Goal: Navigation & Orientation: Understand site structure

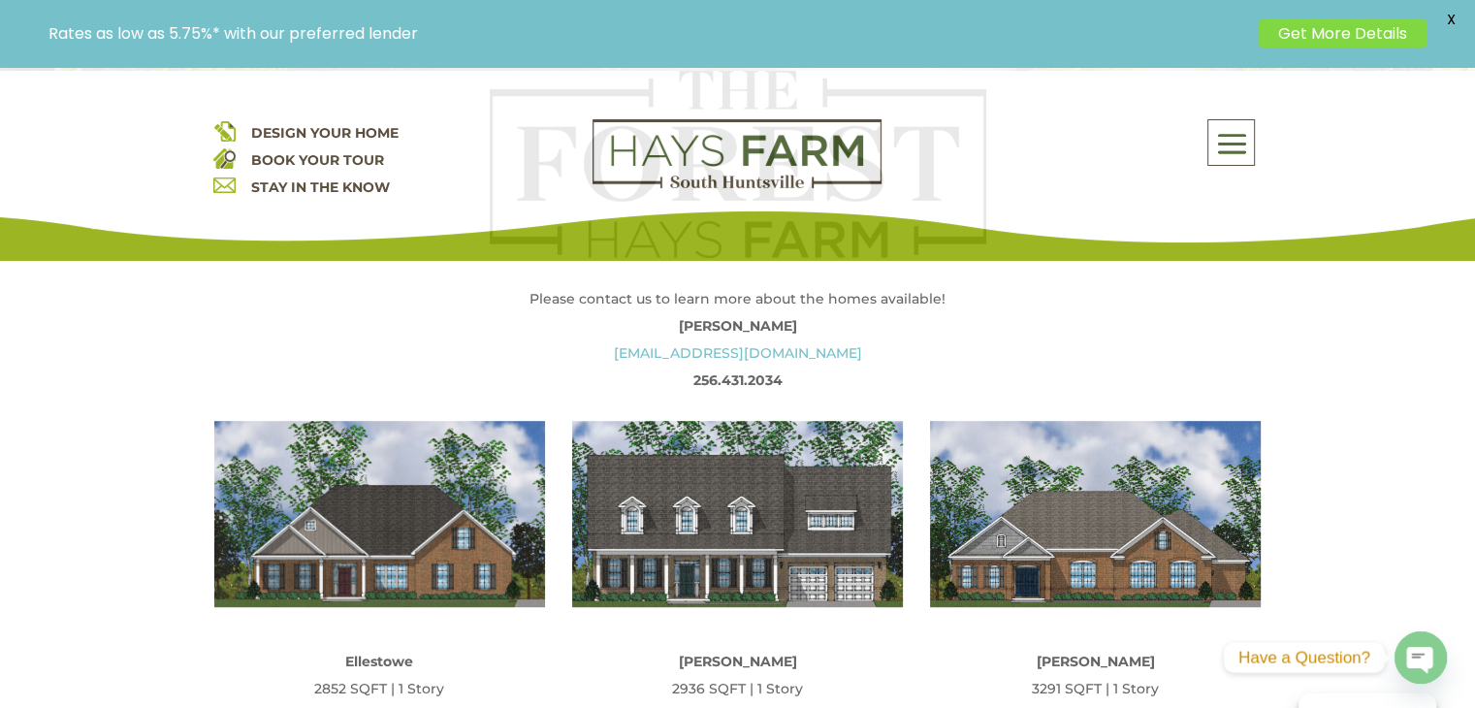
scroll to position [873, 0]
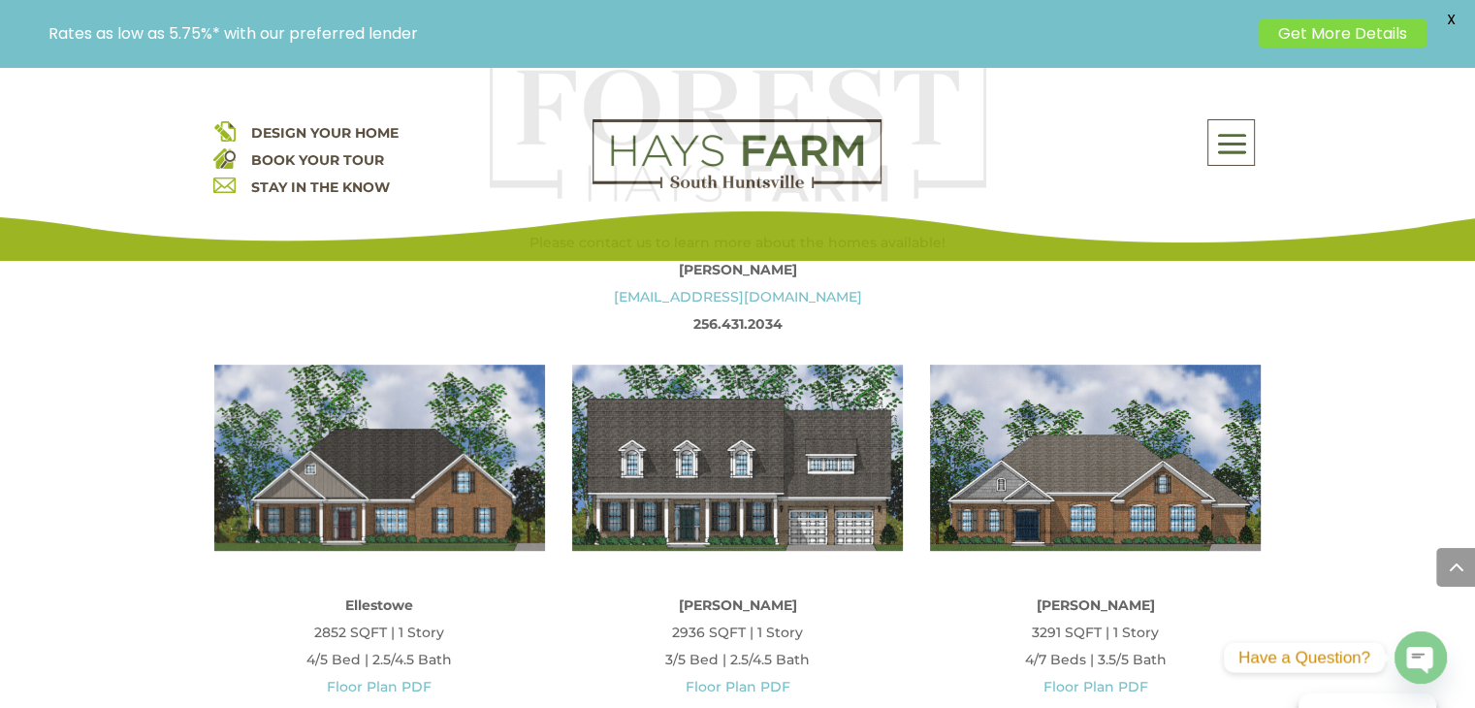
click at [647, 465] on img at bounding box center [737, 458] width 331 height 186
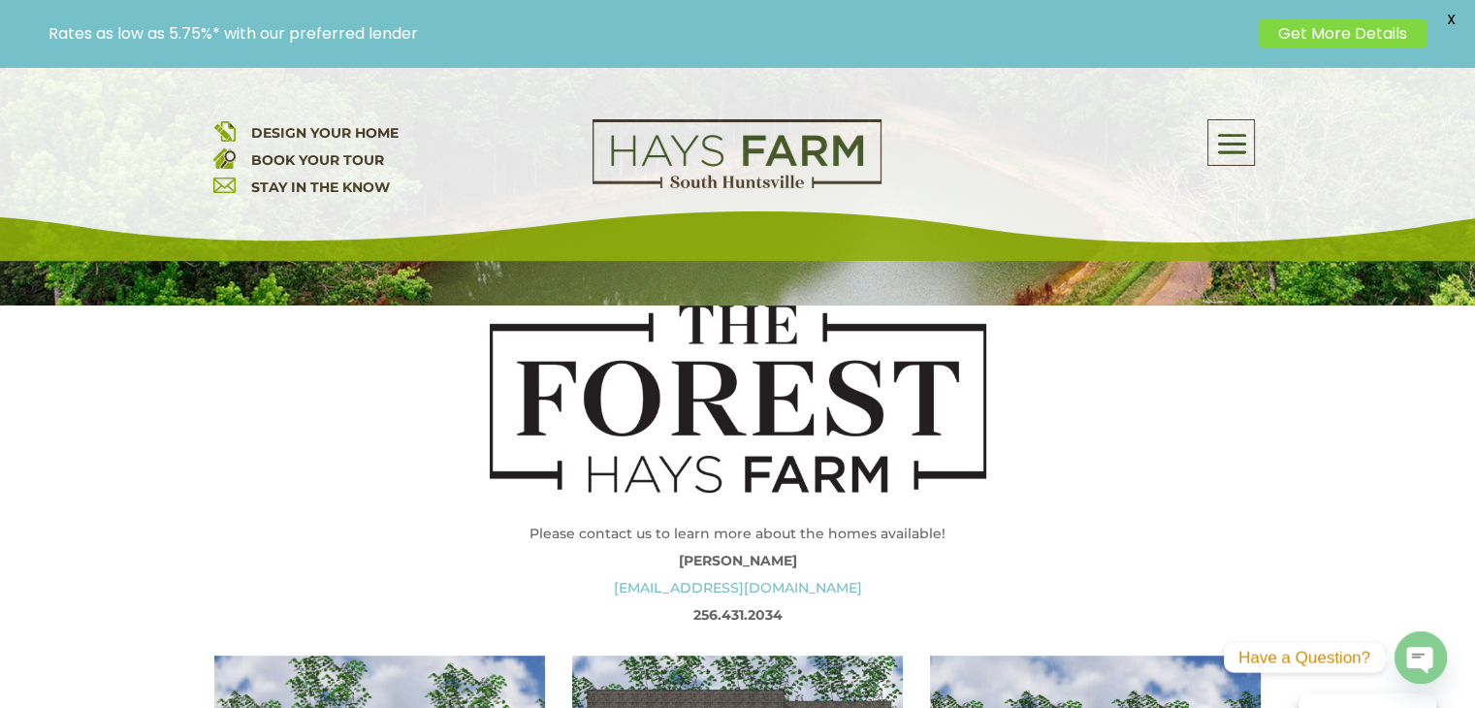
scroll to position [97, 0]
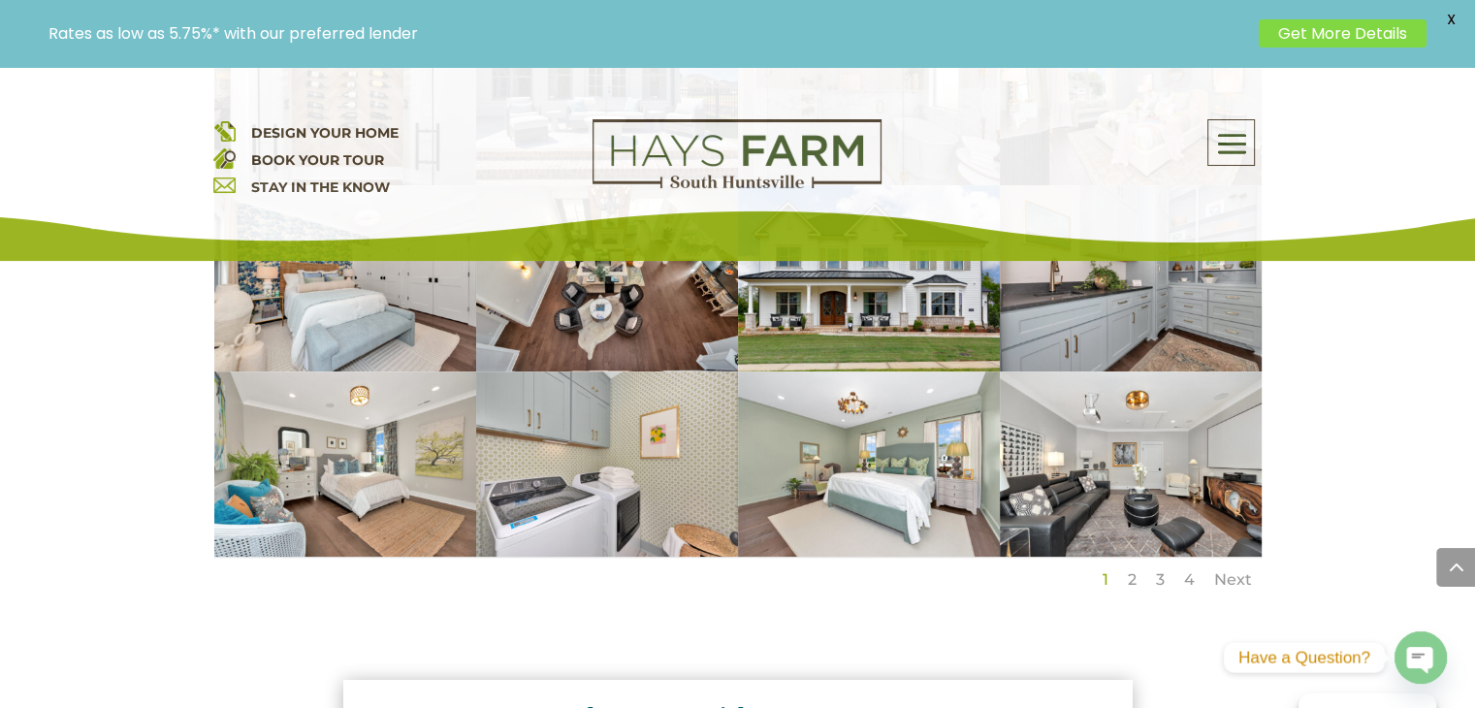
scroll to position [1552, 0]
click at [1230, 576] on link "Next" at bounding box center [1233, 579] width 38 height 18
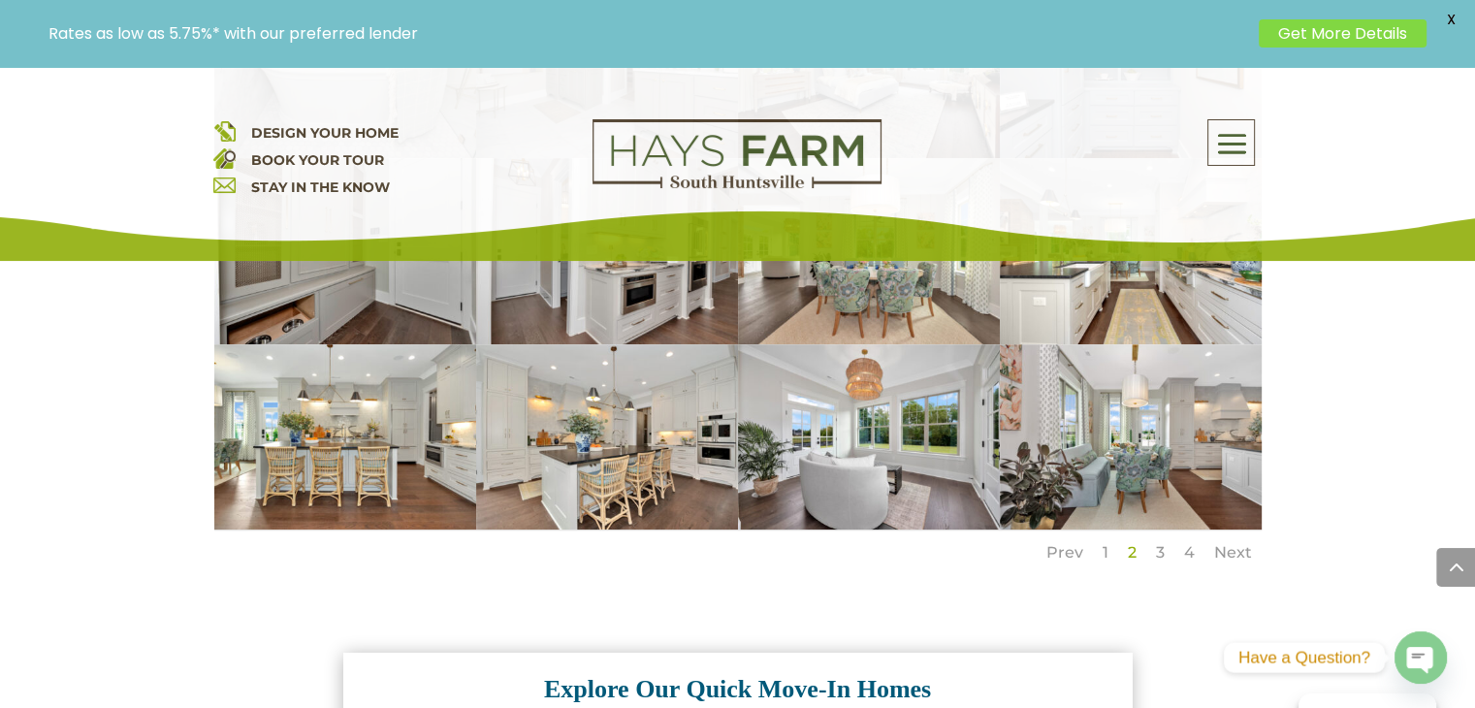
scroll to position [1649, 0]
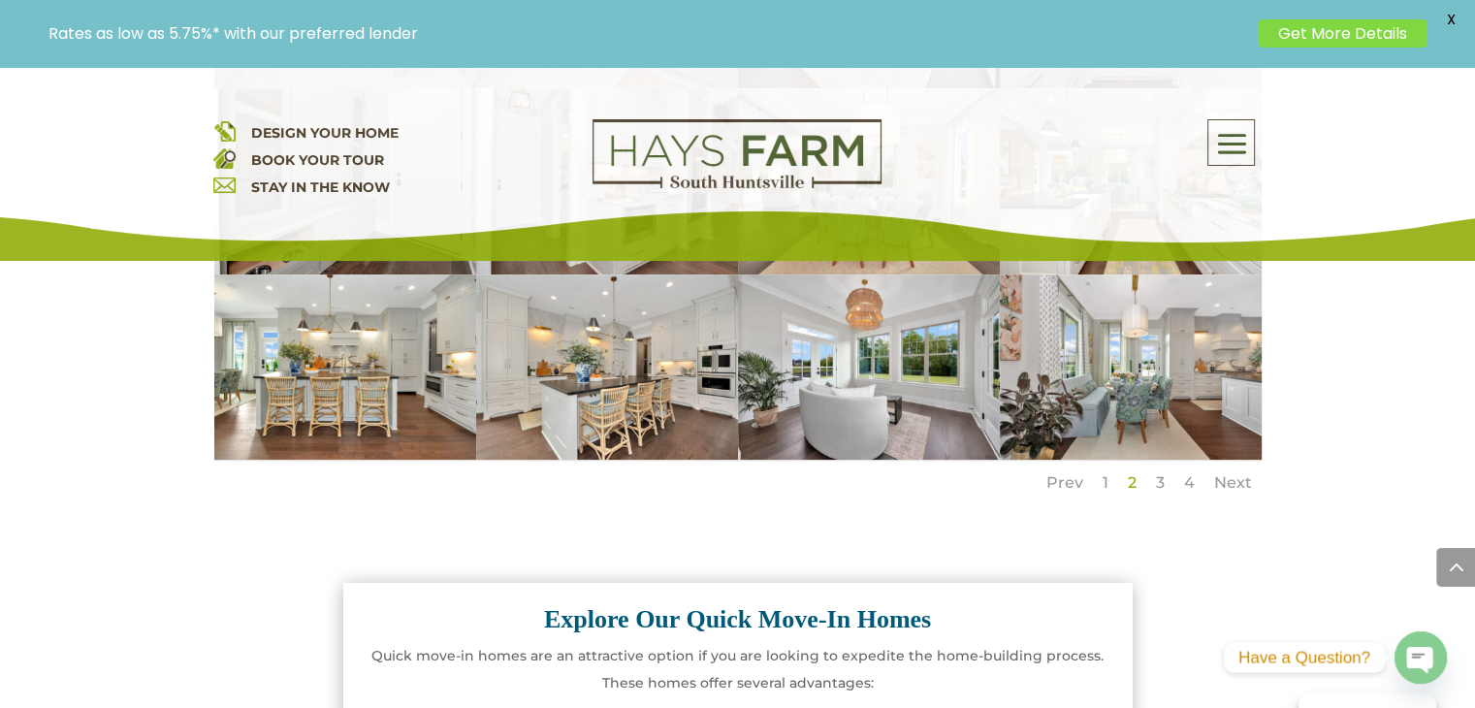
click at [1238, 482] on link "Next" at bounding box center [1233, 482] width 38 height 18
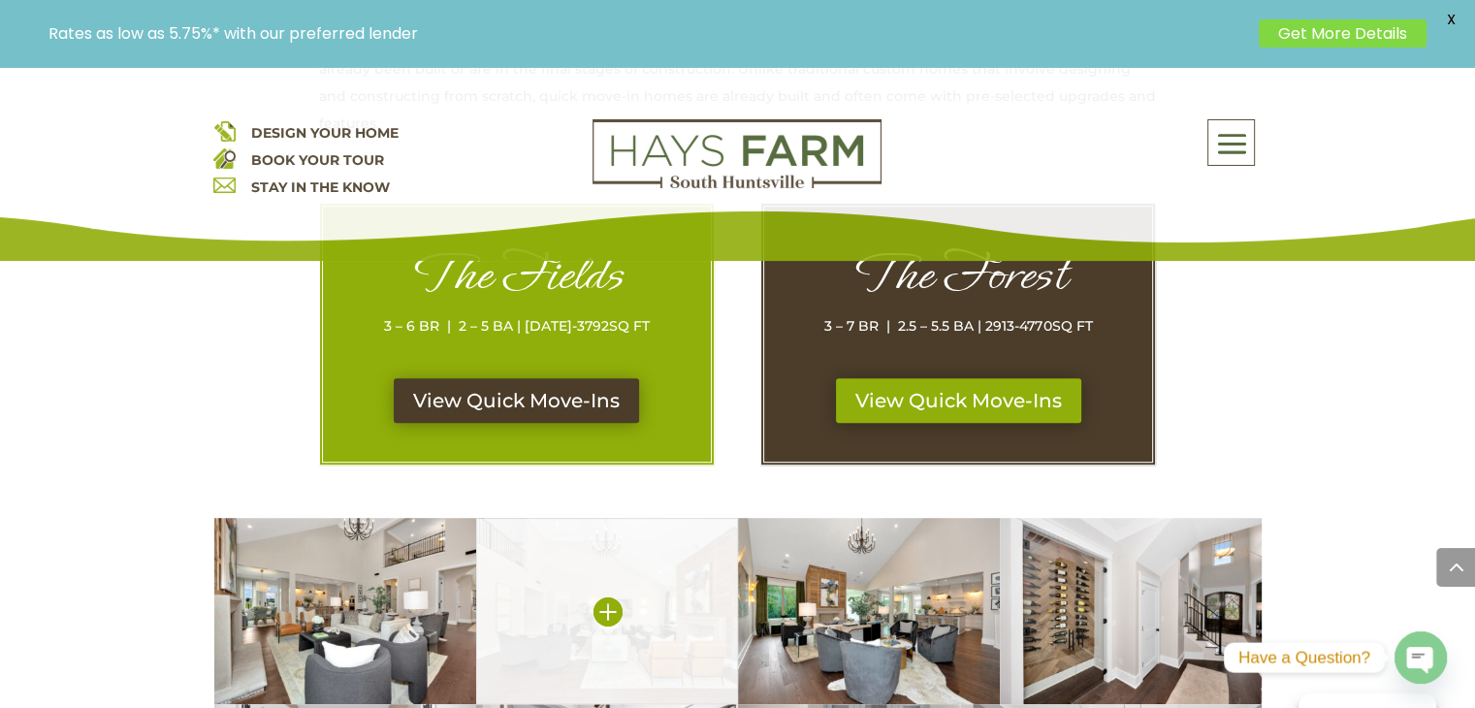
scroll to position [1067, 0]
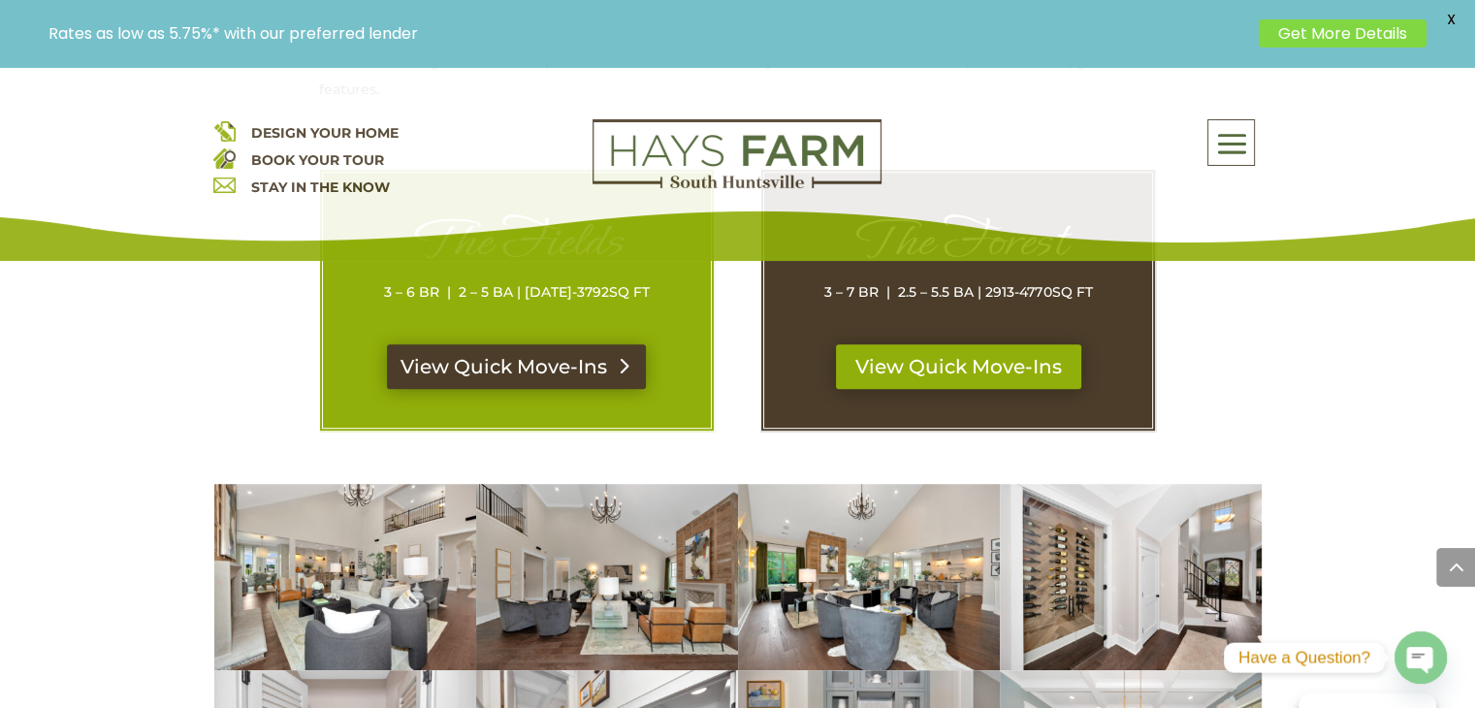
click at [512, 363] on link "View Quick Move-Ins" at bounding box center [516, 366] width 259 height 45
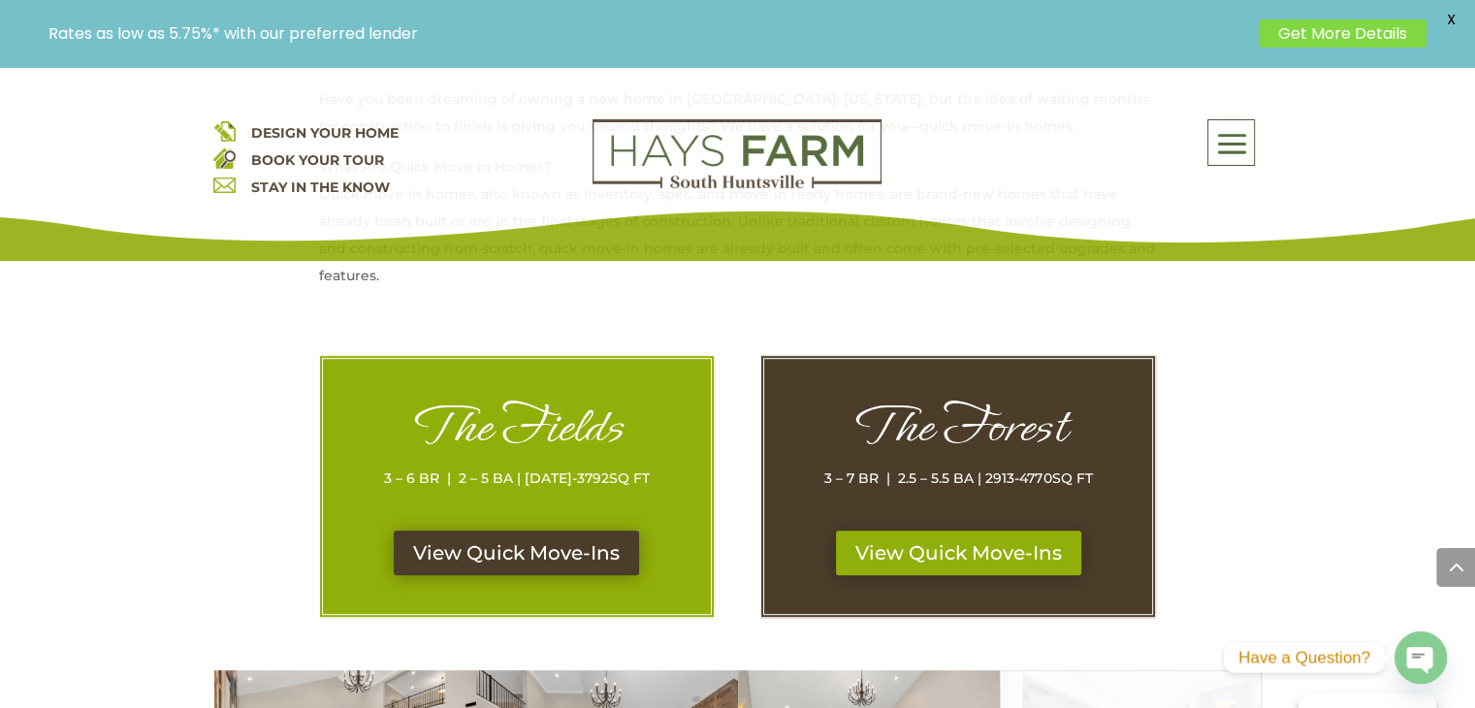
scroll to position [873, 0]
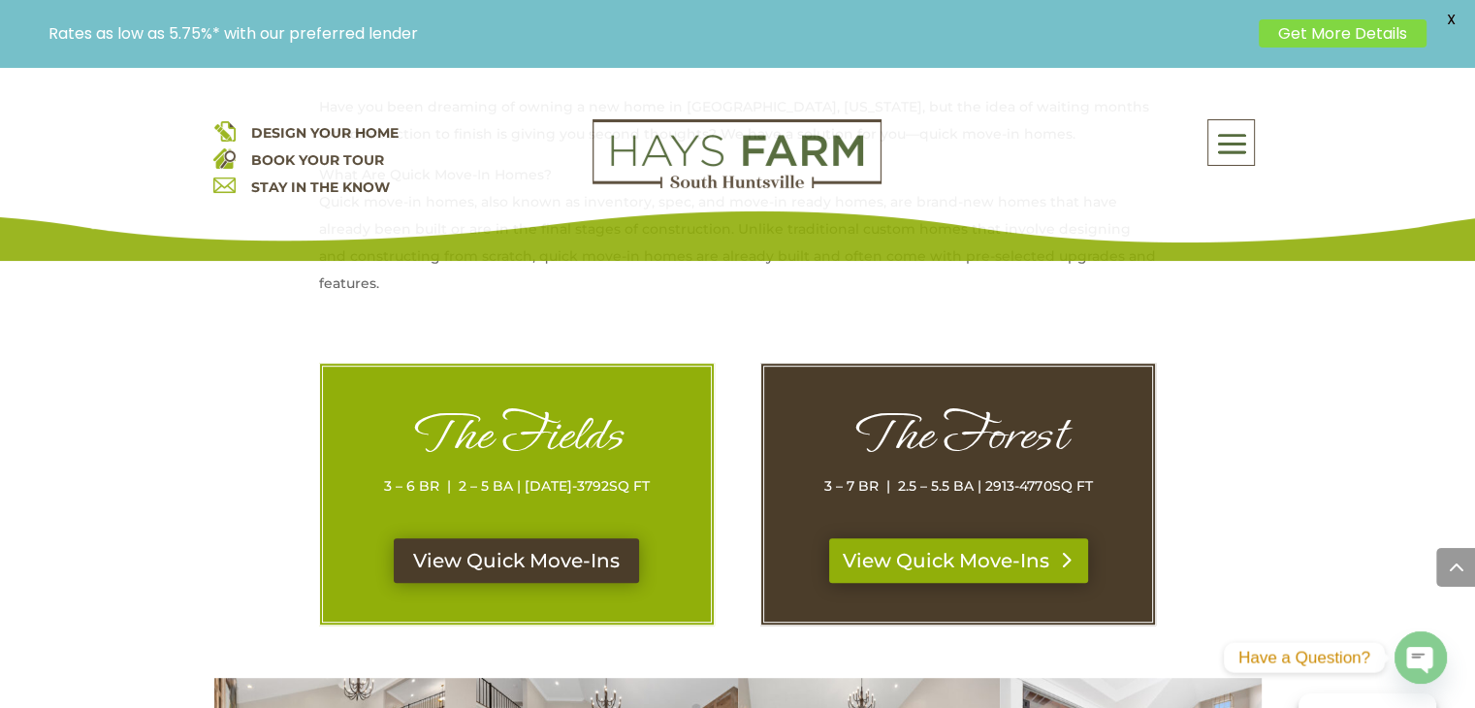
click at [1000, 560] on link "View Quick Move-Ins" at bounding box center [958, 560] width 259 height 45
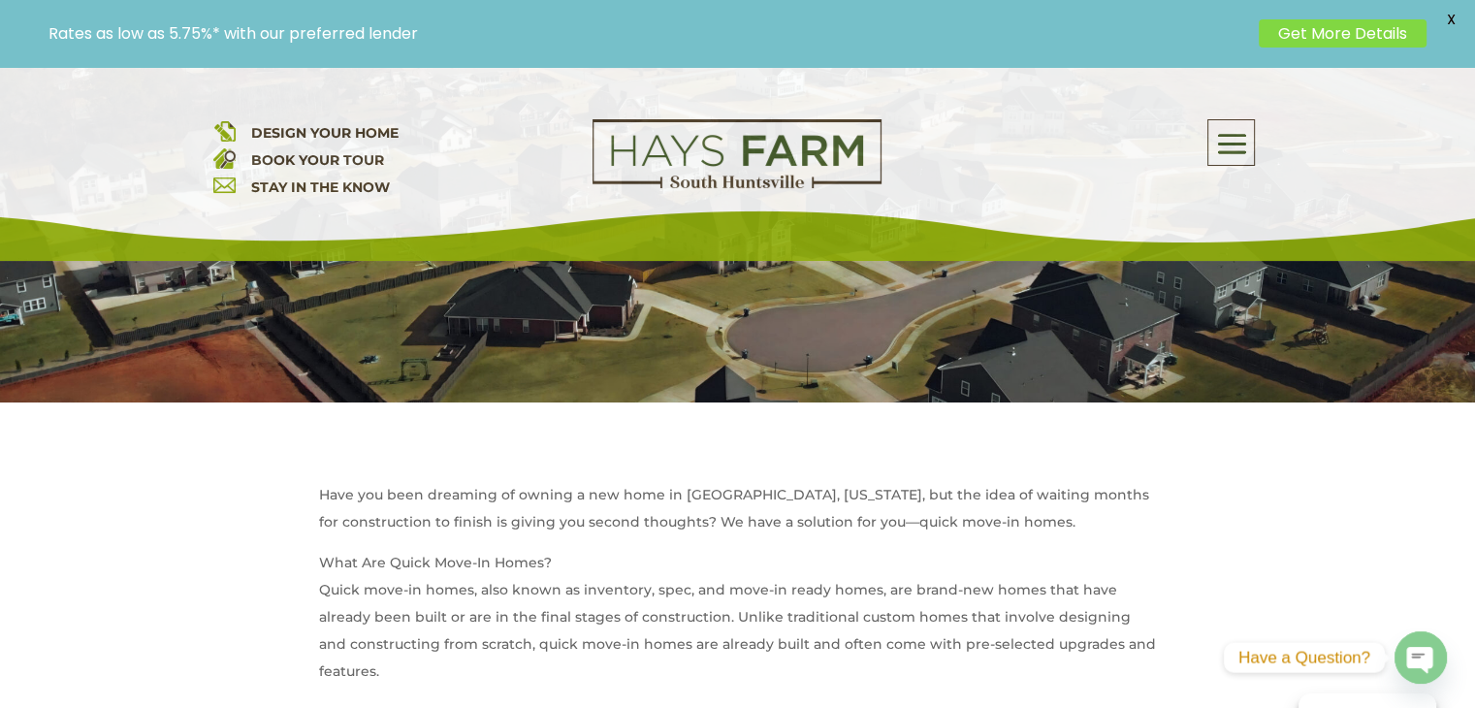
click at [1227, 149] on span at bounding box center [1231, 144] width 46 height 45
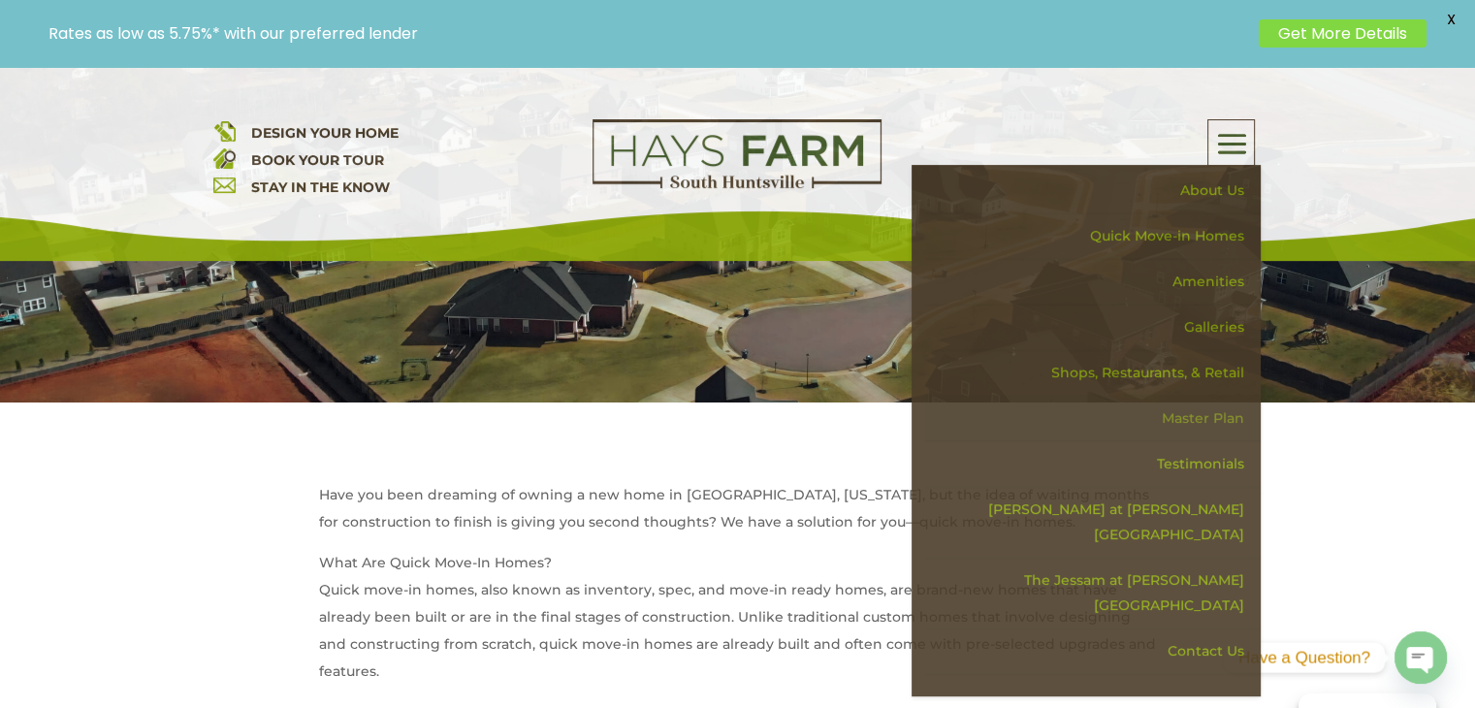
click at [1194, 407] on link "Master Plan" at bounding box center [1093, 419] width 336 height 46
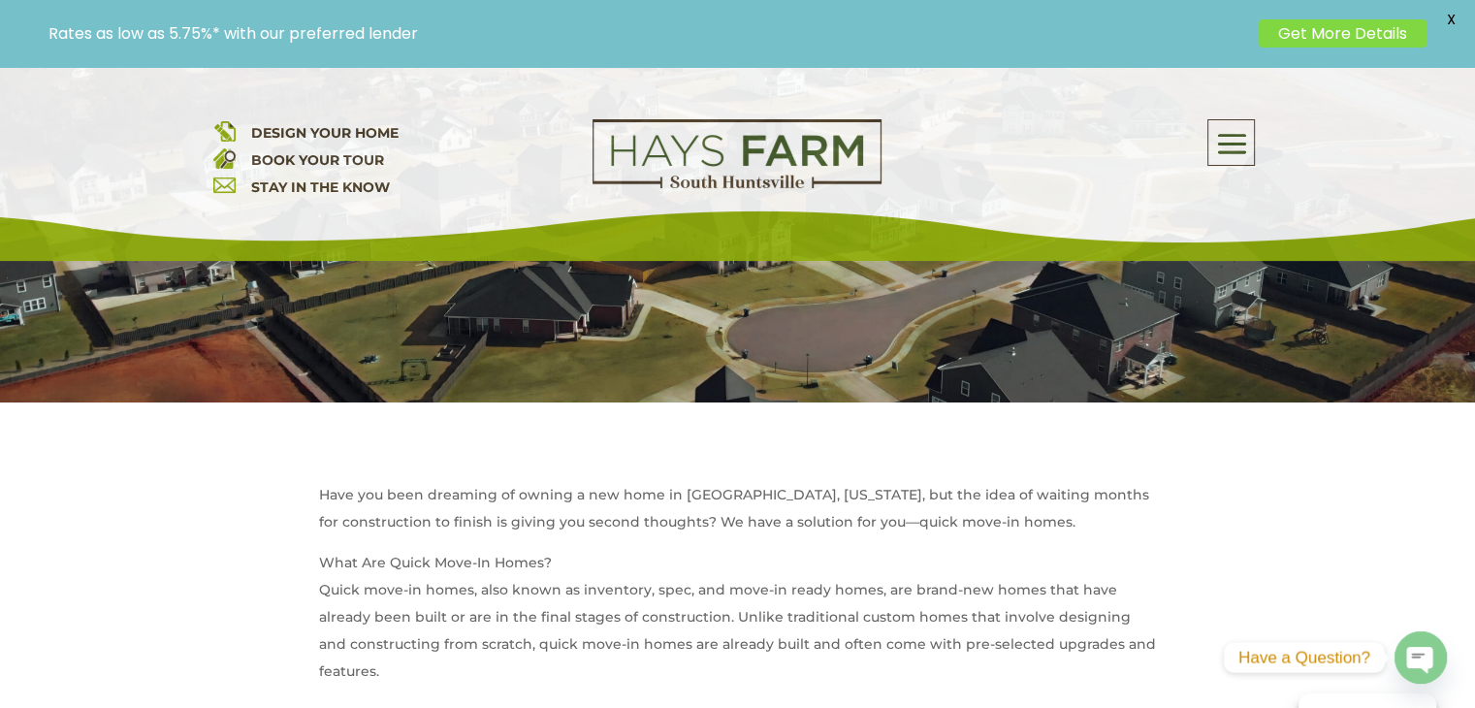
click at [1241, 145] on span at bounding box center [1231, 144] width 46 height 45
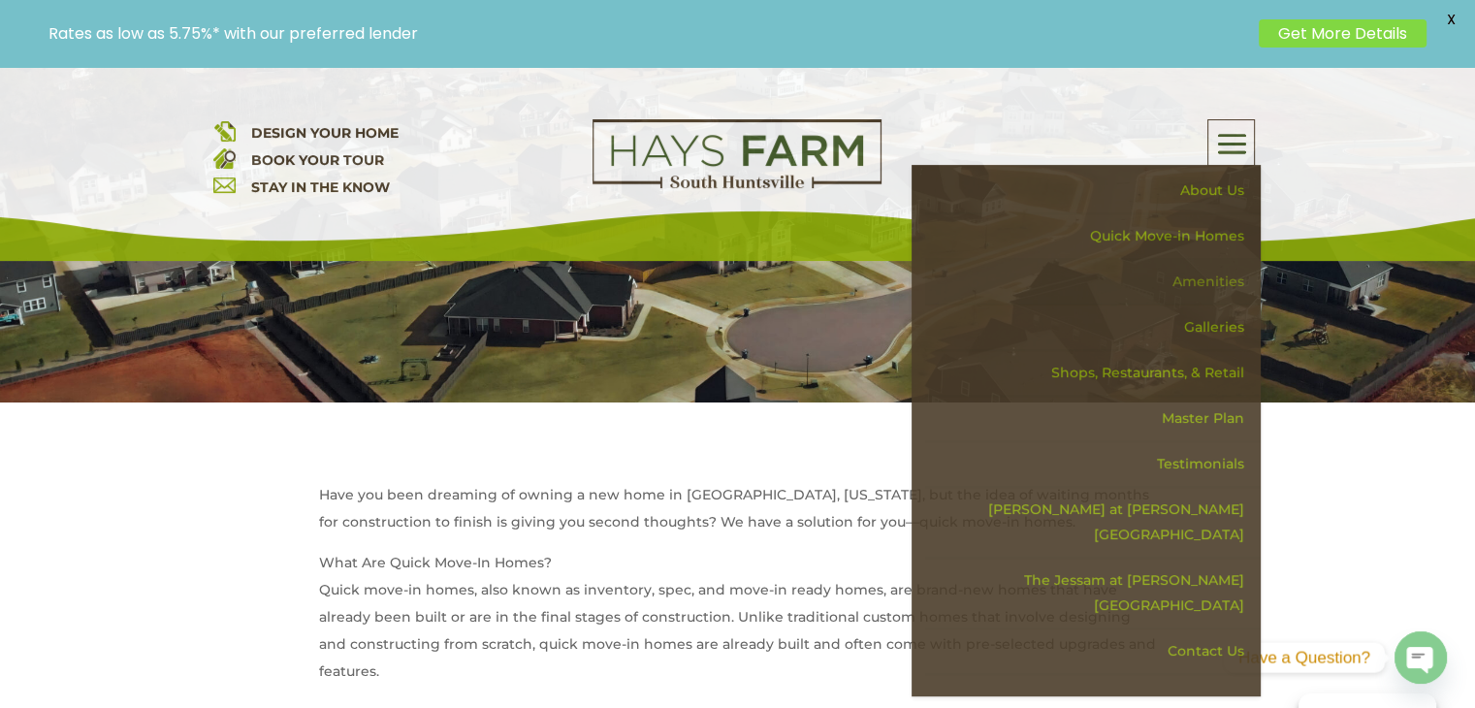
click at [1221, 269] on link "Amenities" at bounding box center [1093, 282] width 336 height 46
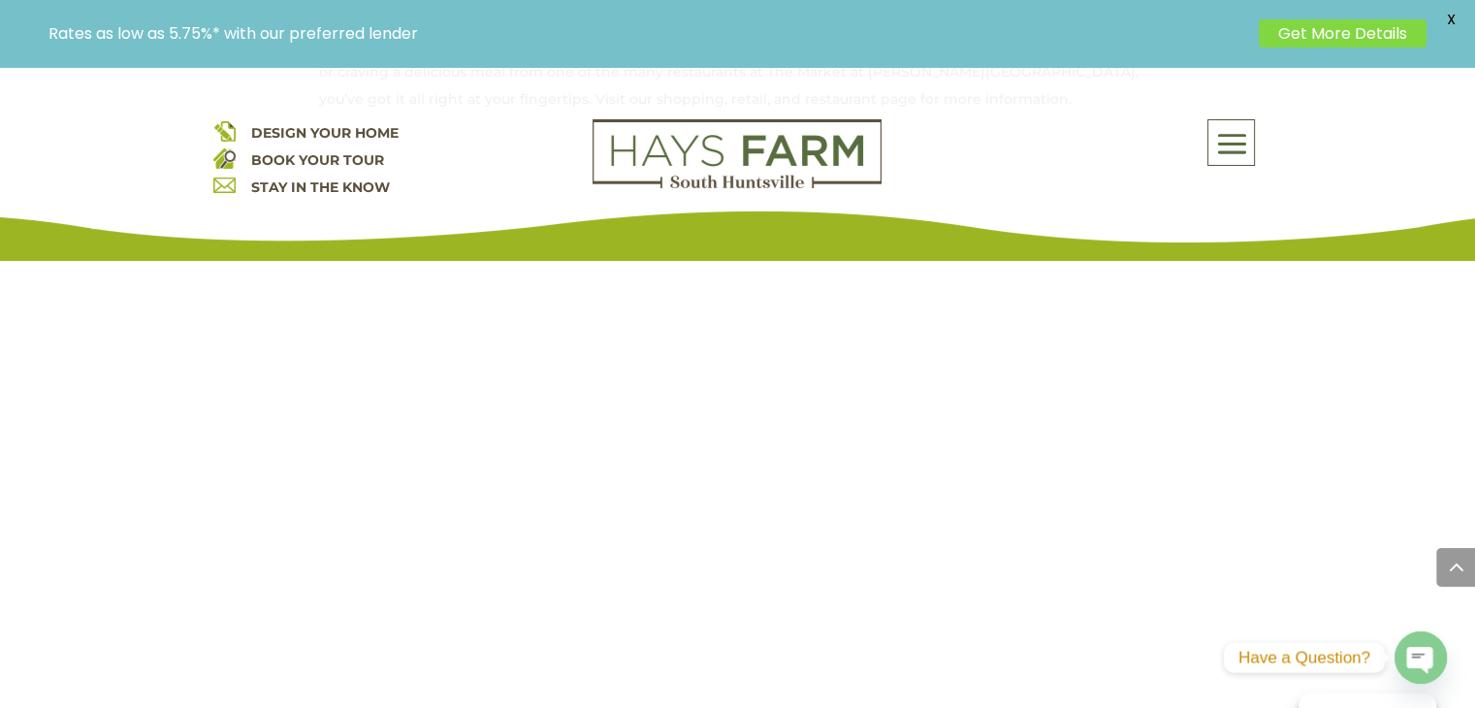
scroll to position [1649, 0]
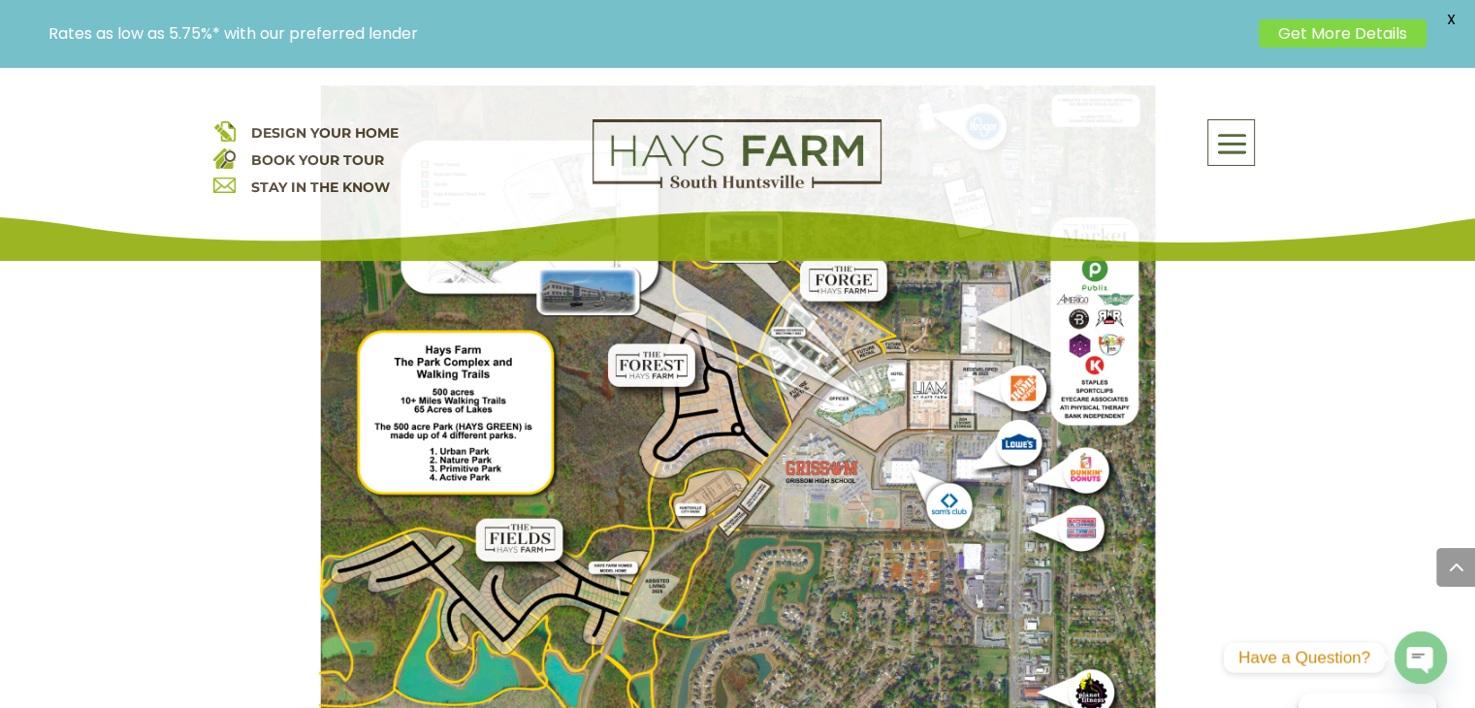
scroll to position [1843, 0]
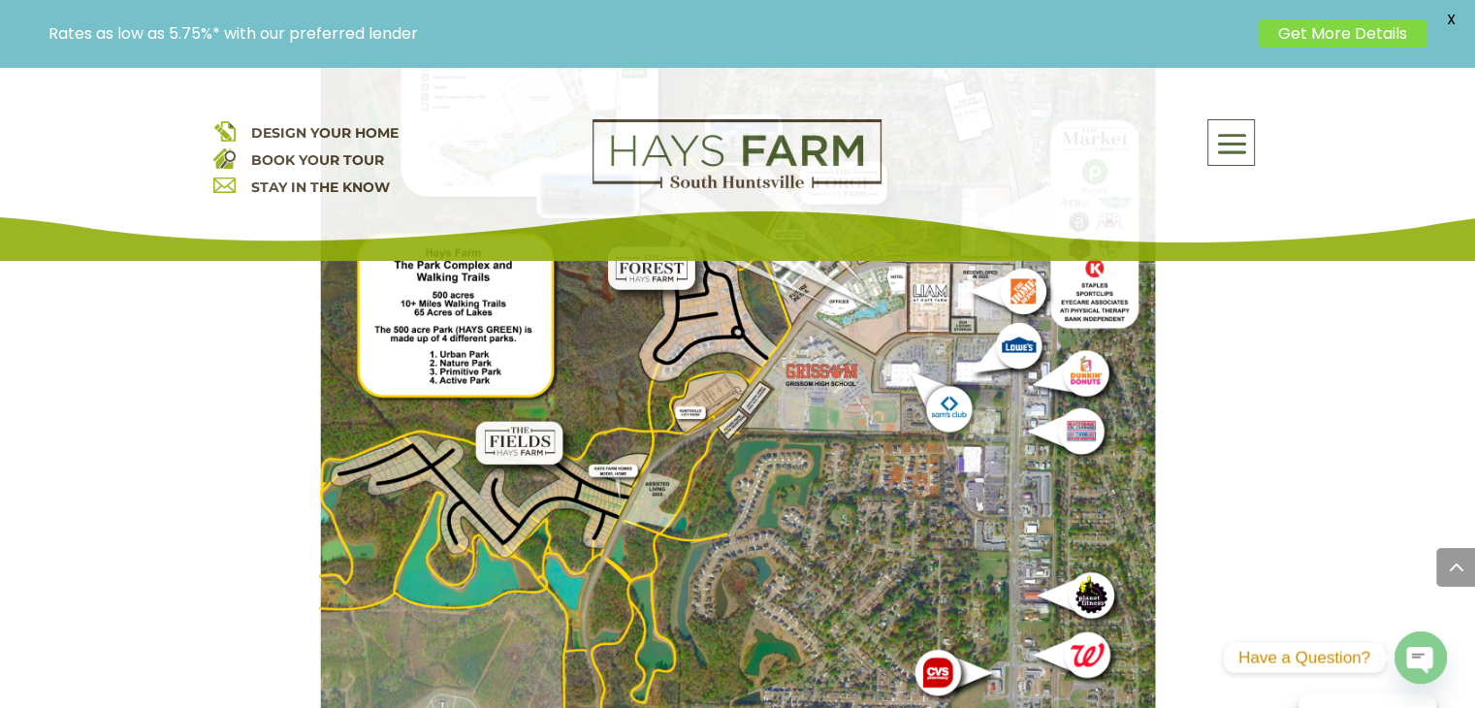
click at [682, 374] on img at bounding box center [738, 546] width 838 height 1117
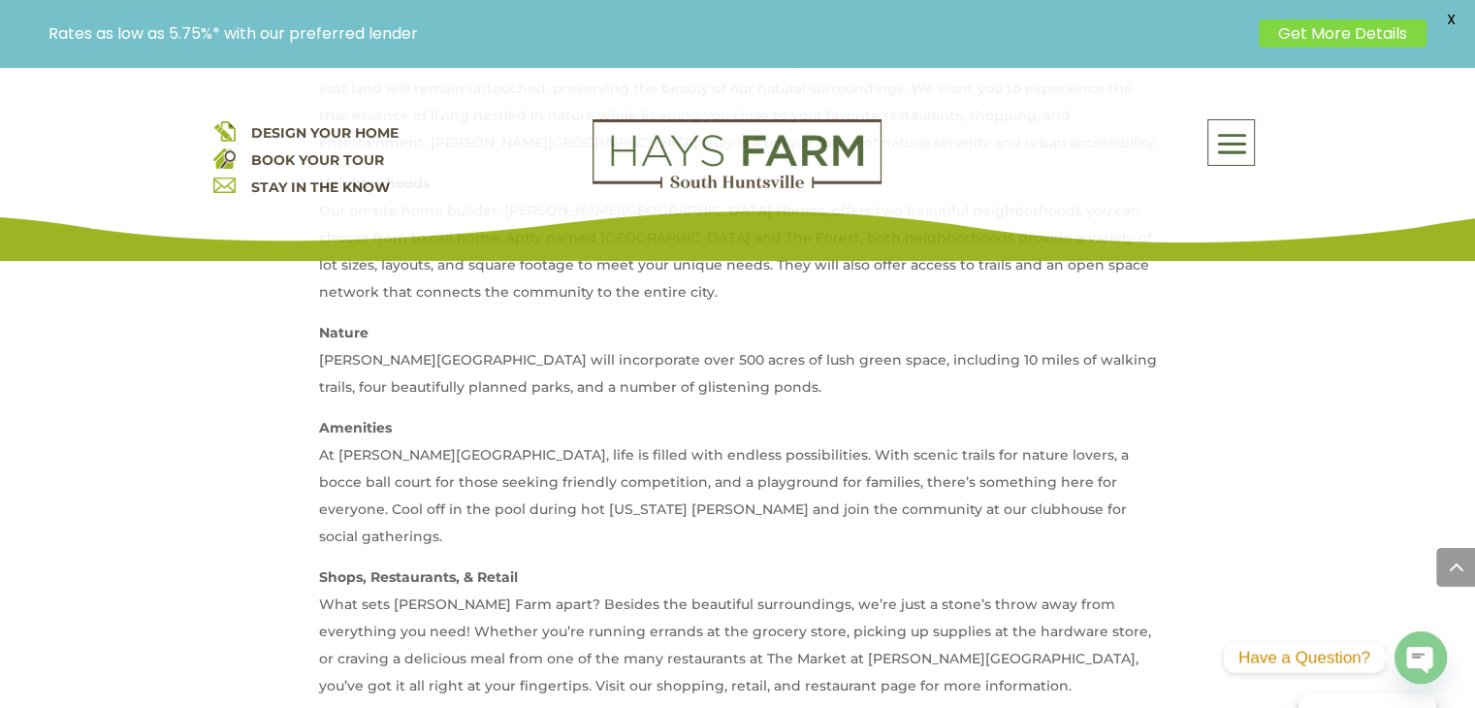
scroll to position [970, 0]
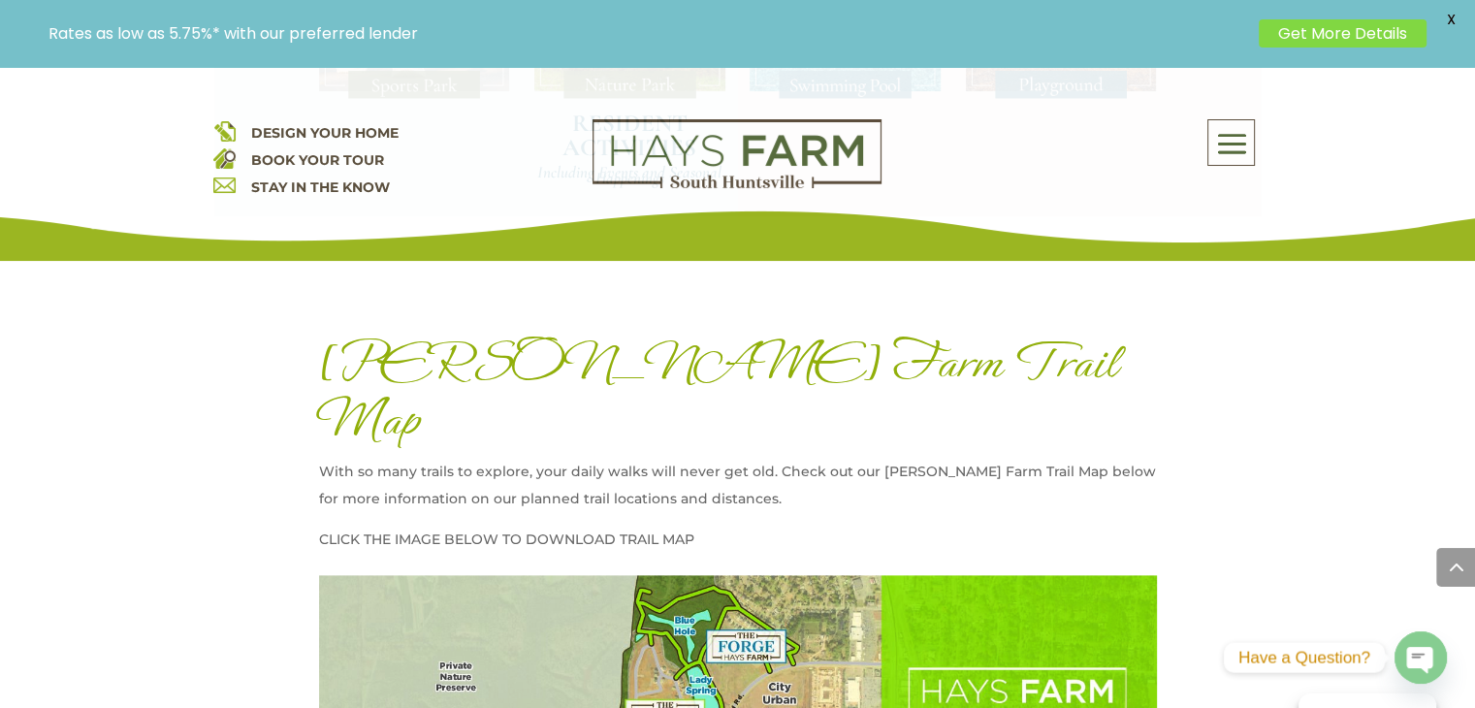
scroll to position [2231, 0]
click at [1237, 133] on span at bounding box center [1231, 144] width 46 height 45
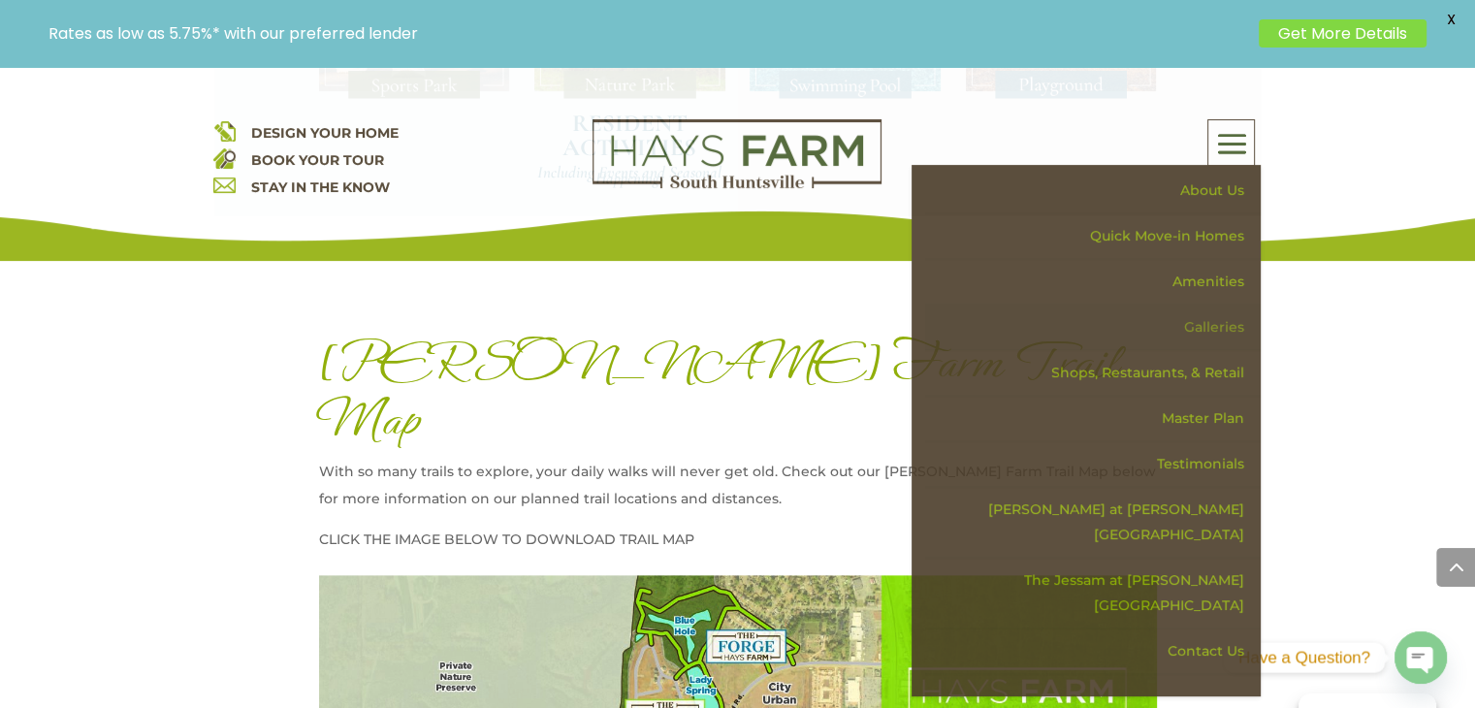
click at [1200, 322] on link "Galleries" at bounding box center [1093, 328] width 336 height 46
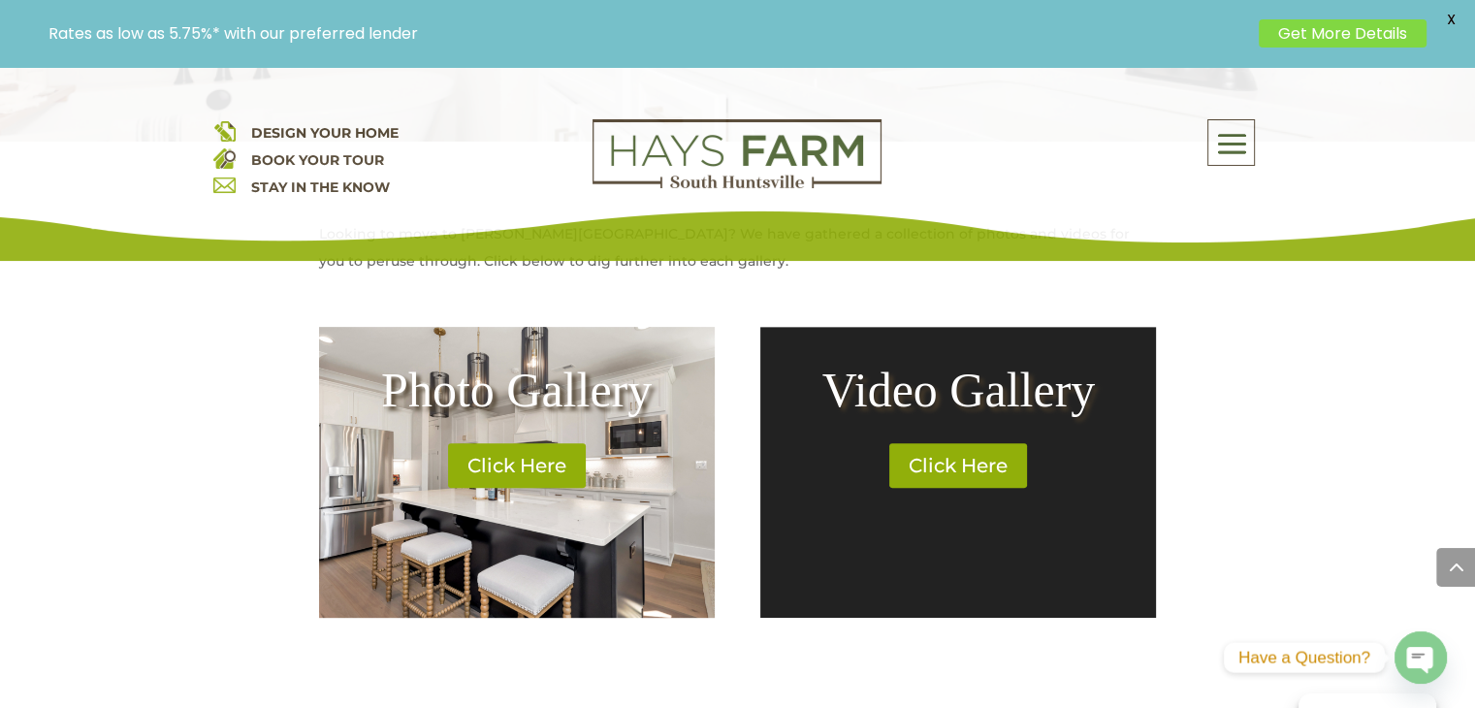
scroll to position [873, 0]
